Goal: Contribute content

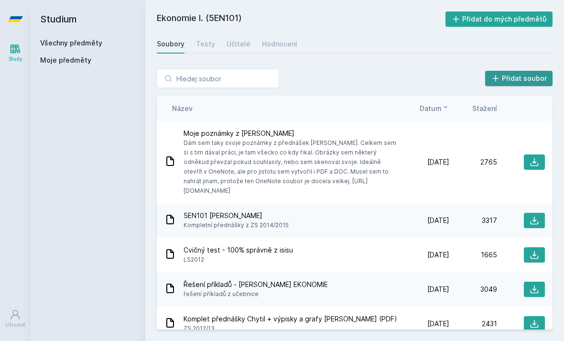
click at [495, 82] on icon at bounding box center [496, 79] width 10 height 10
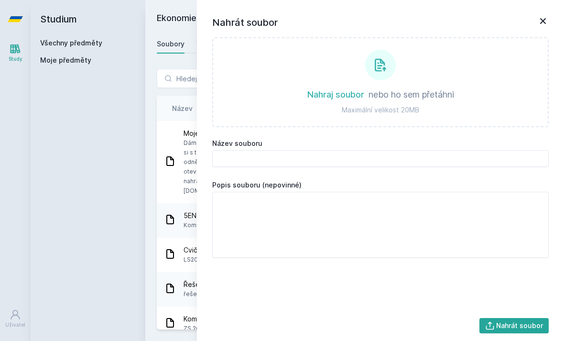
click at [498, 85] on label at bounding box center [380, 82] width 337 height 90
click at [381, 127] on input "file" at bounding box center [381, 127] width 0 height 0
click at [498, 85] on label at bounding box center [380, 82] width 337 height 90
click at [381, 127] on input "file" at bounding box center [381, 127] width 0 height 0
click at [498, 85] on label at bounding box center [380, 82] width 337 height 90
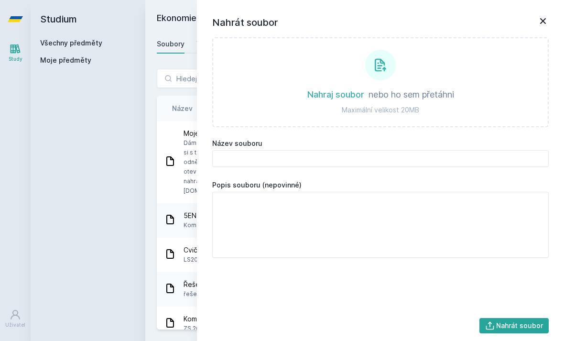
click at [381, 127] on input "file" at bounding box center [381, 127] width 0 height 0
click at [498, 85] on label at bounding box center [380, 82] width 337 height 90
click at [381, 127] on input "file" at bounding box center [381, 127] width 0 height 0
click at [498, 85] on label at bounding box center [380, 82] width 337 height 90
click at [381, 127] on input "file" at bounding box center [381, 127] width 0 height 0
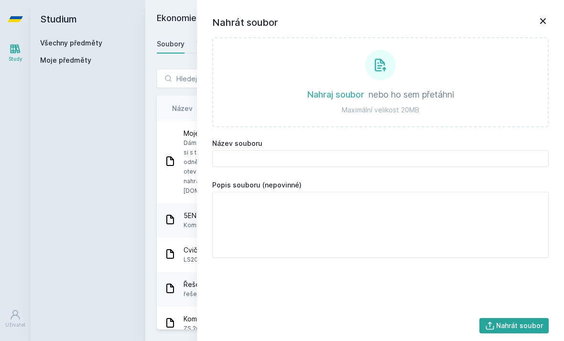
click at [498, 85] on label at bounding box center [380, 82] width 337 height 90
click at [381, 127] on input "file" at bounding box center [381, 127] width 0 height 0
click at [498, 85] on label at bounding box center [380, 82] width 337 height 90
click at [381, 127] on input "file" at bounding box center [381, 127] width 0 height 0
click at [499, 85] on label at bounding box center [380, 82] width 337 height 90
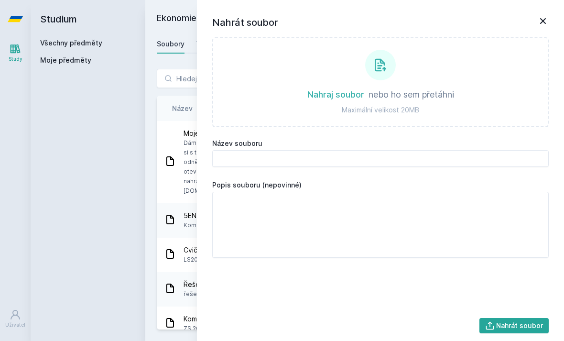
click at [381, 127] on input "file" at bounding box center [381, 127] width 0 height 0
click at [499, 85] on label at bounding box center [380, 82] width 337 height 90
click at [381, 127] on input "file" at bounding box center [381, 127] width 0 height 0
click at [499, 85] on label at bounding box center [380, 82] width 337 height 90
click at [381, 127] on input "file" at bounding box center [381, 127] width 0 height 0
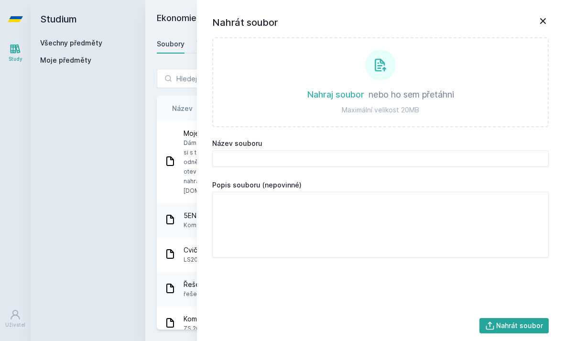
click at [544, 23] on icon at bounding box center [543, 20] width 11 height 11
